Goal: Transaction & Acquisition: Book appointment/travel/reservation

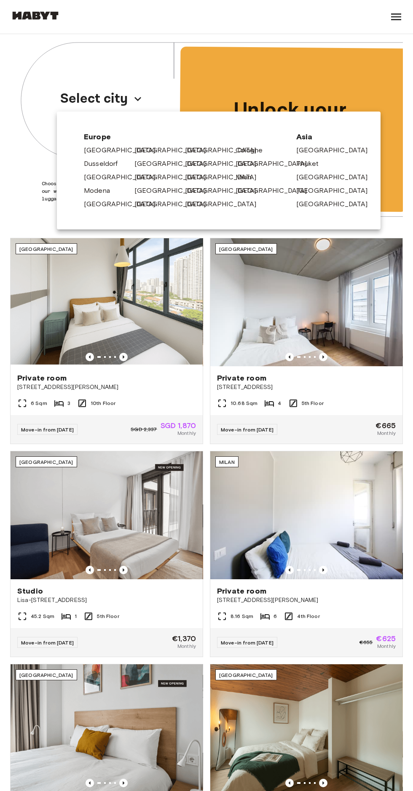
click at [139, 148] on link "[GEOGRAPHIC_DATA]" at bounding box center [174, 150] width 80 height 10
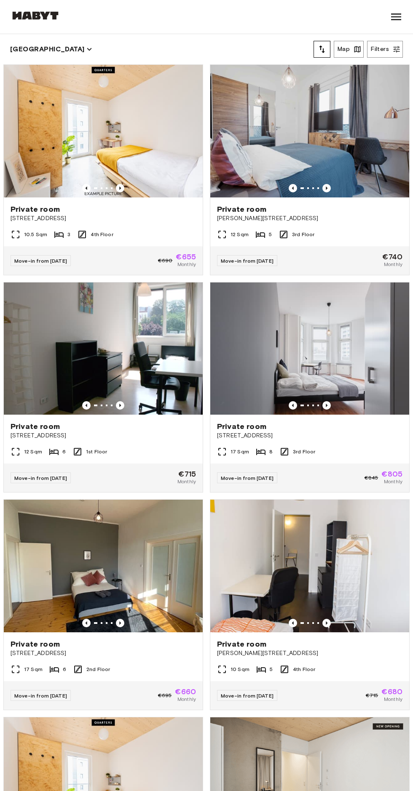
click at [63, 235] on div "3" at bounding box center [62, 234] width 16 height 10
click at [117, 647] on div "Private room" at bounding box center [103, 644] width 185 height 10
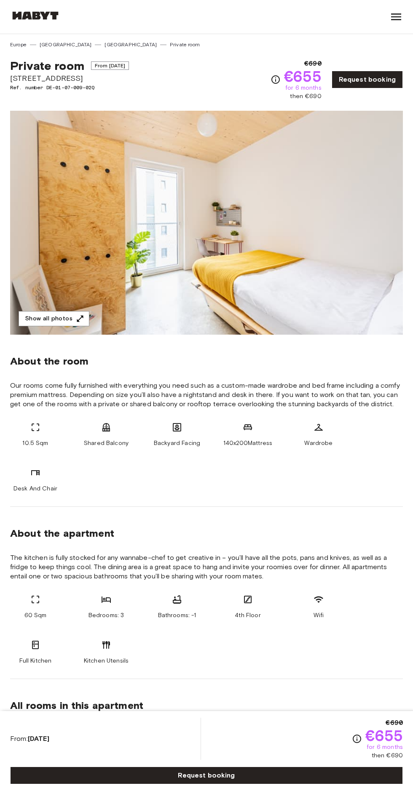
click at [66, 321] on button "Show all photos" at bounding box center [54, 319] width 71 height 16
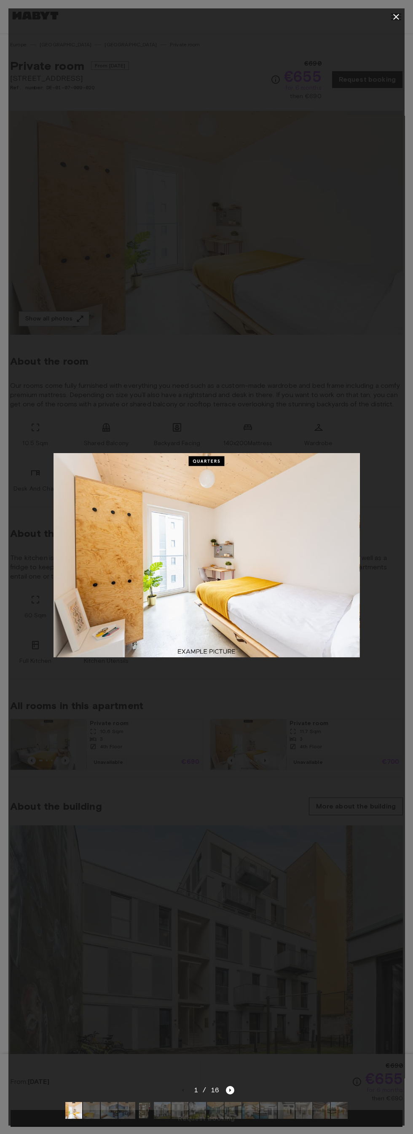
click at [192, 453] on img at bounding box center [206, 555] width 306 height 204
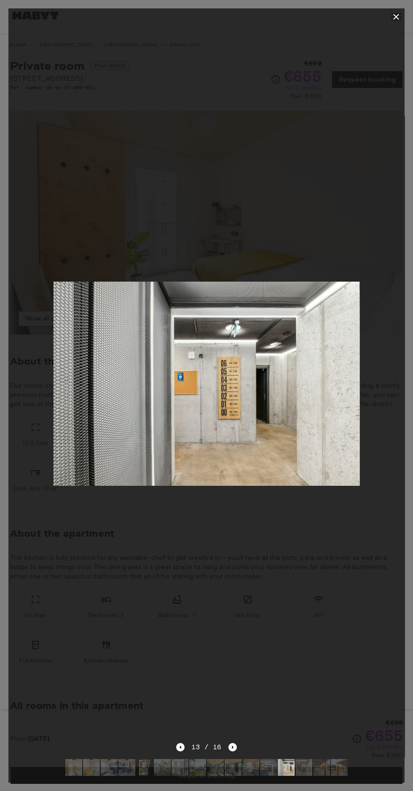
click at [395, 17] on icon "button" at bounding box center [396, 17] width 6 height 6
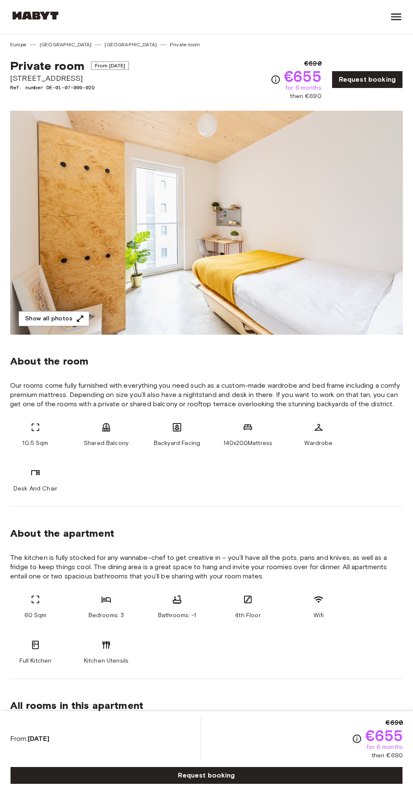
click at [359, 77] on link "Request booking" at bounding box center [366, 80] width 71 height 18
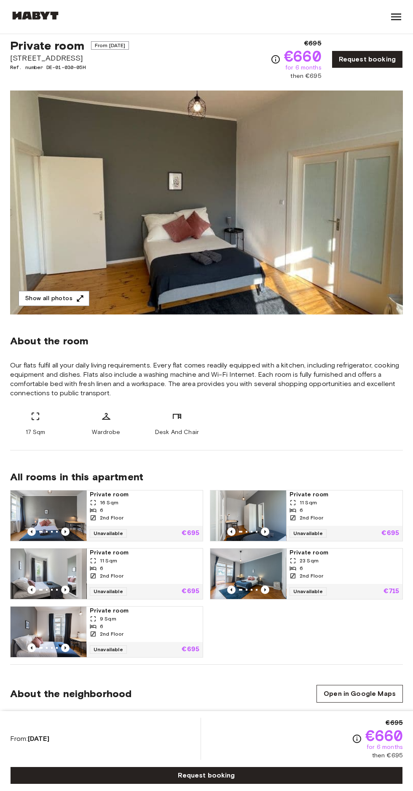
scroll to position [92, 0]
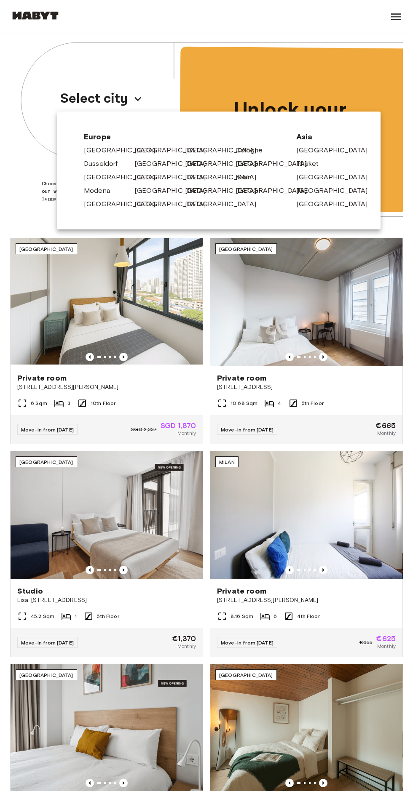
click at [190, 180] on link "[GEOGRAPHIC_DATA]" at bounding box center [225, 177] width 80 height 10
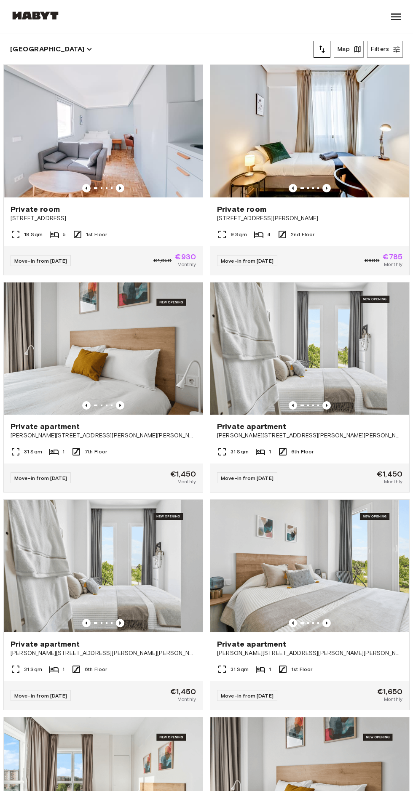
click at [91, 223] on div "Private room [STREET_ADDRESS]" at bounding box center [103, 213] width 199 height 32
click at [346, 239] on div "9 Sqm 4 2nd Floor" at bounding box center [309, 237] width 199 height 17
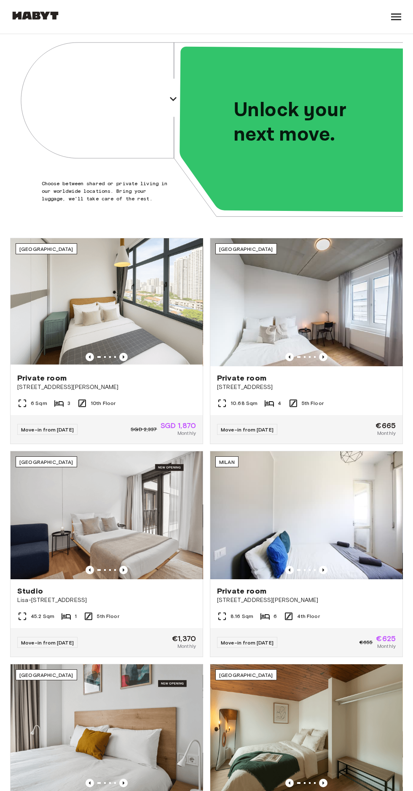
click at [166, 99] on icon "button" at bounding box center [172, 98] width 13 height 13
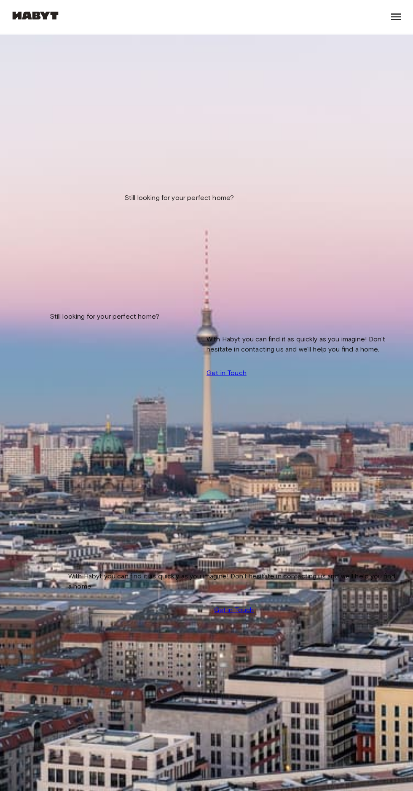
click at [25, 47] on button "[GEOGRAPHIC_DATA]" at bounding box center [47, 41] width 74 height 14
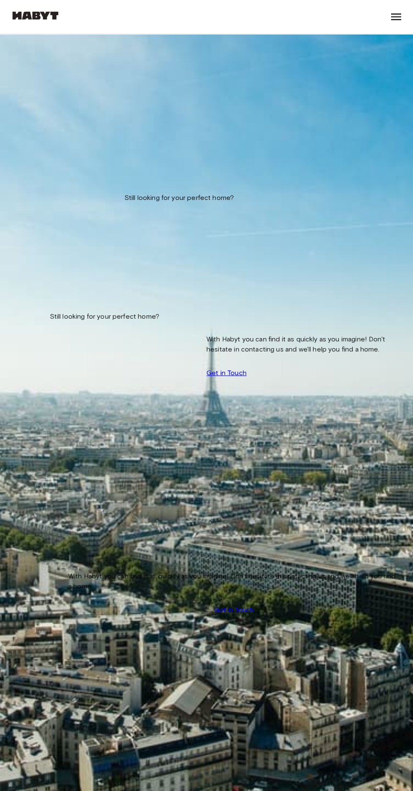
click at [70, 45] on icon "button" at bounding box center [75, 40] width 10 height 10
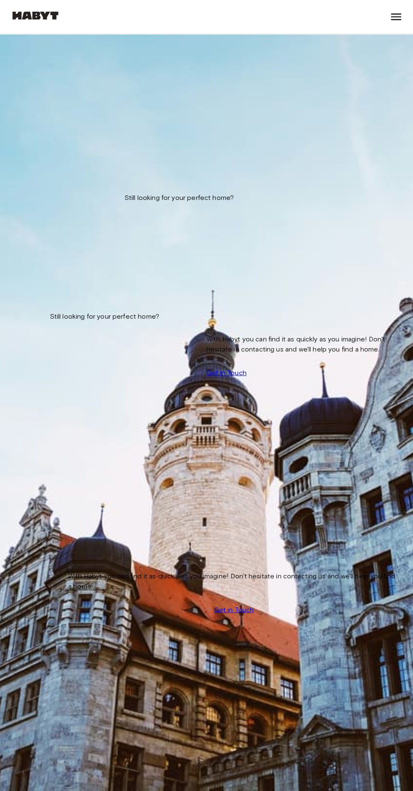
click at [70, 45] on icon "button" at bounding box center [75, 40] width 10 height 10
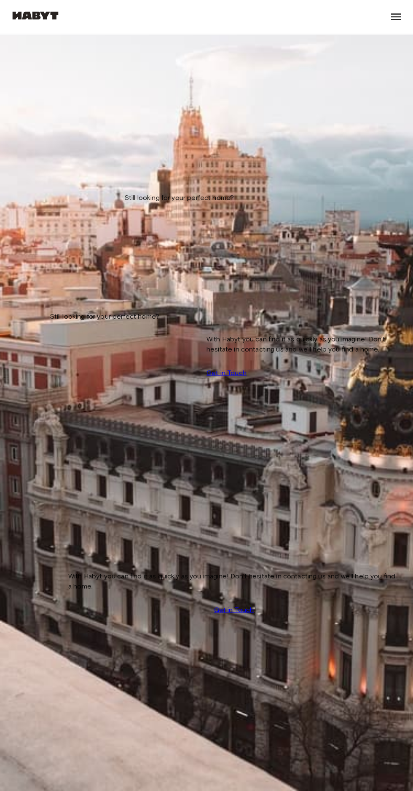
click at [352, 402] on img at bounding box center [206, 532] width 391 height 261
click at [48, 324] on div "Private room [STREET_ADDRESS]" at bounding box center [206, 340] width 391 height 32
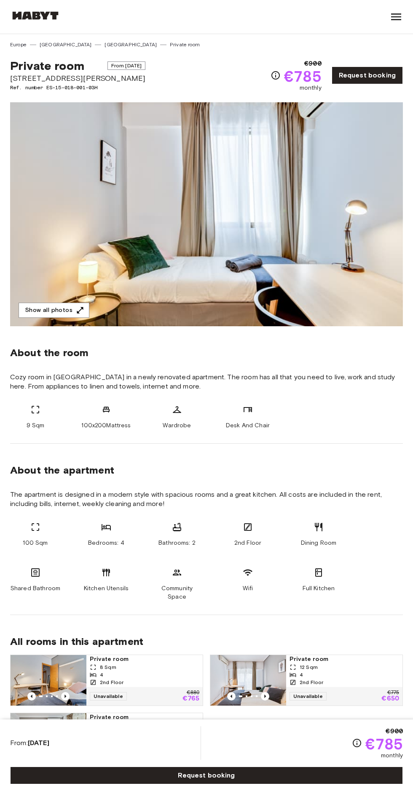
click at [70, 313] on button "Show all photos" at bounding box center [54, 311] width 71 height 16
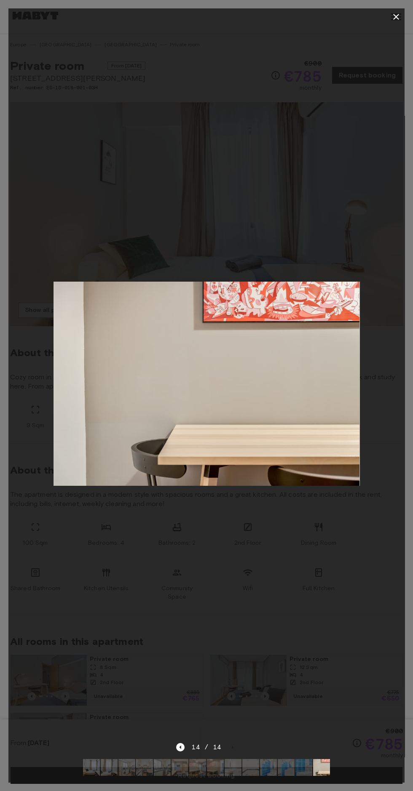
click at [391, 20] on icon "button" at bounding box center [396, 17] width 10 height 10
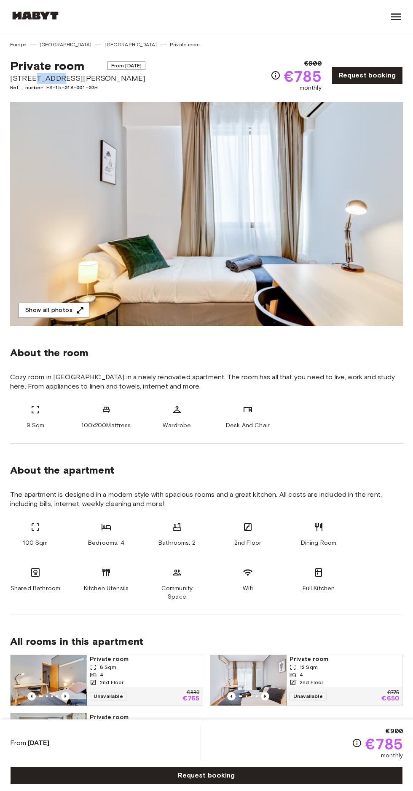
click at [183, 80] on div "Private room From Sep 16 2025 Calle Doctor Fourquet, 5 Ref. number ES-15-018-00…" at bounding box center [206, 70] width 392 height 44
copy div "Private room From Sep 16 2025 Calle Doctor Fourquet, 5"
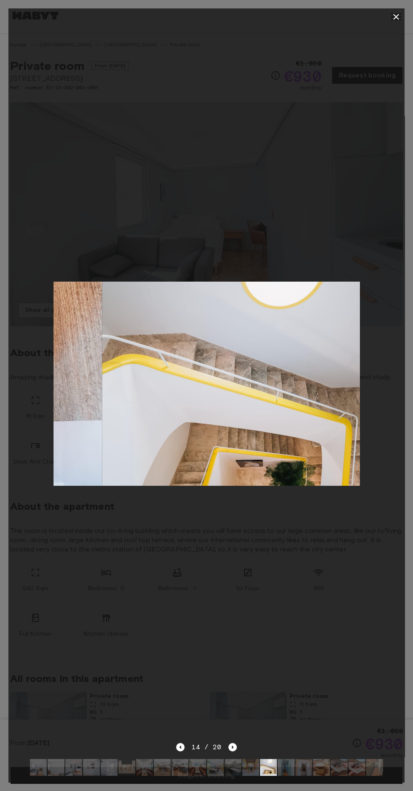
click at [392, 18] on icon "button" at bounding box center [396, 17] width 10 height 10
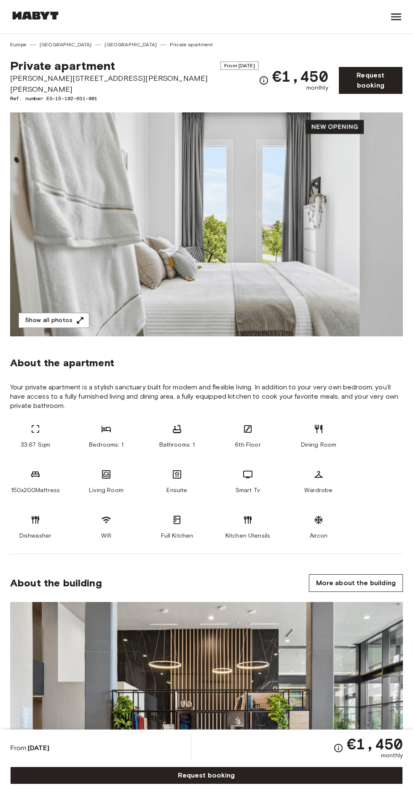
click at [45, 313] on button "Show all photos" at bounding box center [54, 321] width 71 height 16
